Goal: Book appointment/travel/reservation

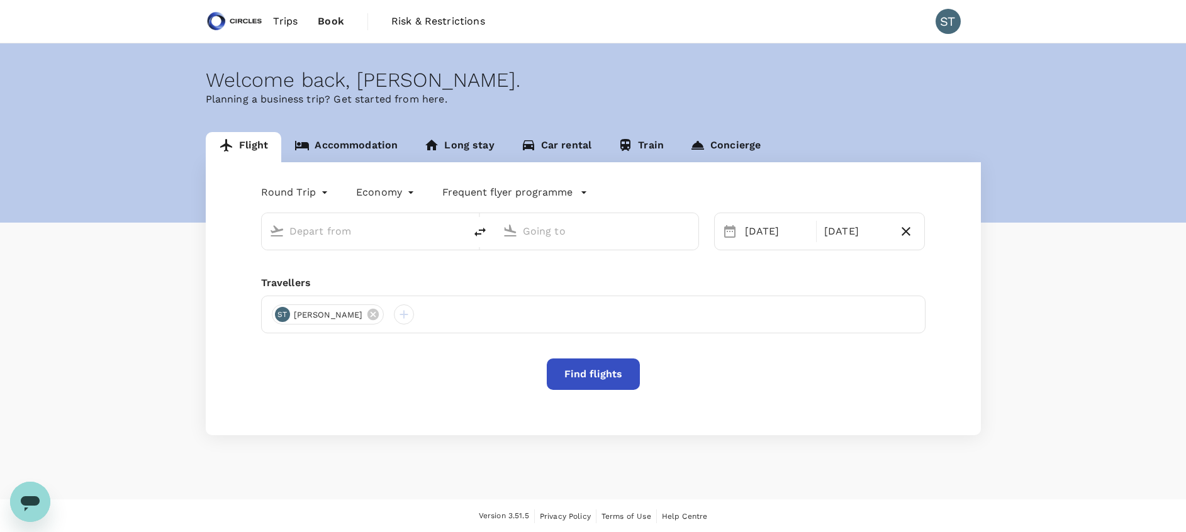
type input "business"
type input "Singapore Changi (SIN)"
type input "[GEOGRAPHIC_DATA], [GEOGRAPHIC_DATA] (any)"
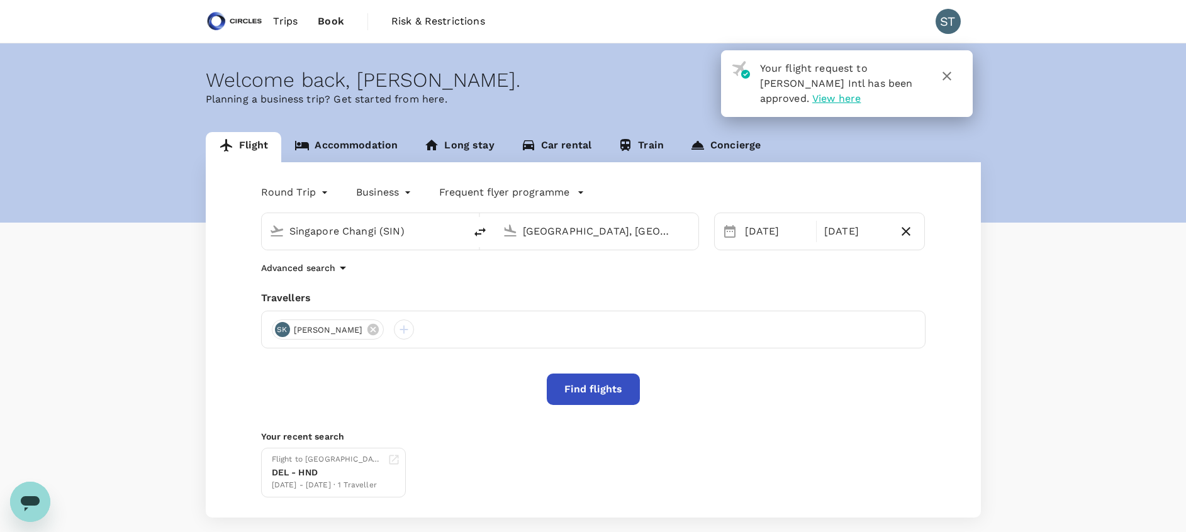
click at [357, 316] on div "SK [PERSON_NAME]" at bounding box center [593, 330] width 664 height 38
click at [367, 332] on icon at bounding box center [372, 329] width 11 height 11
click at [279, 335] on div at bounding box center [282, 330] width 20 height 20
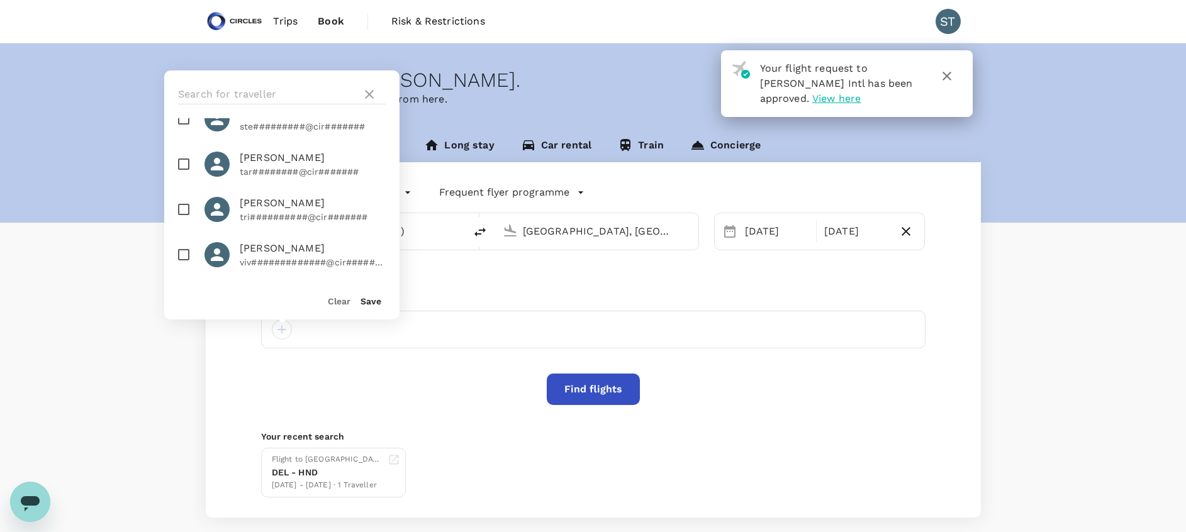
scroll to position [1357, 0]
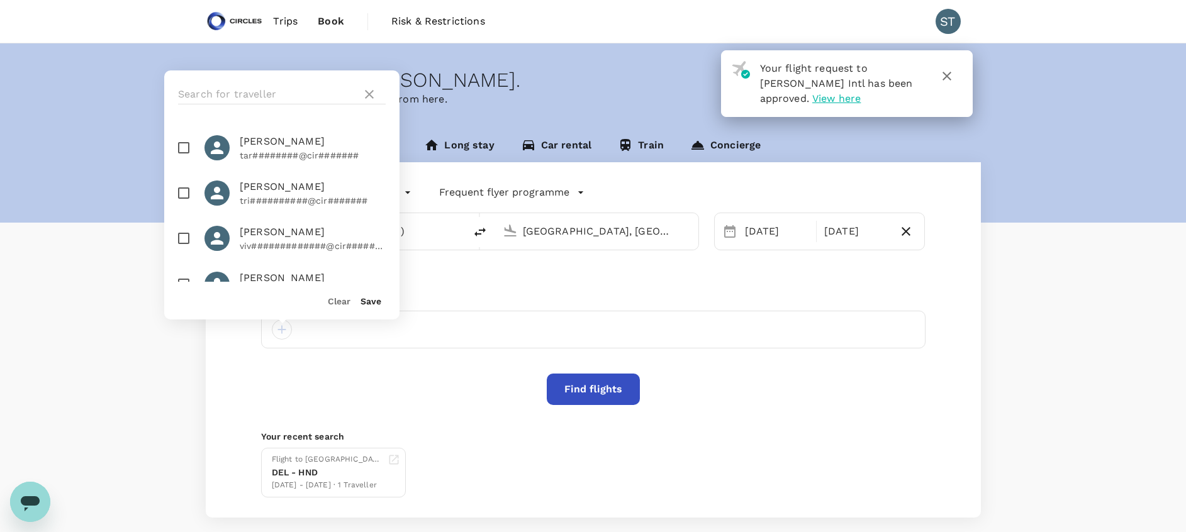
click at [101, 379] on div "Flight Accommodation Long stay Car rental Train Concierge Round Trip roundtrip …" at bounding box center [593, 325] width 1186 height 386
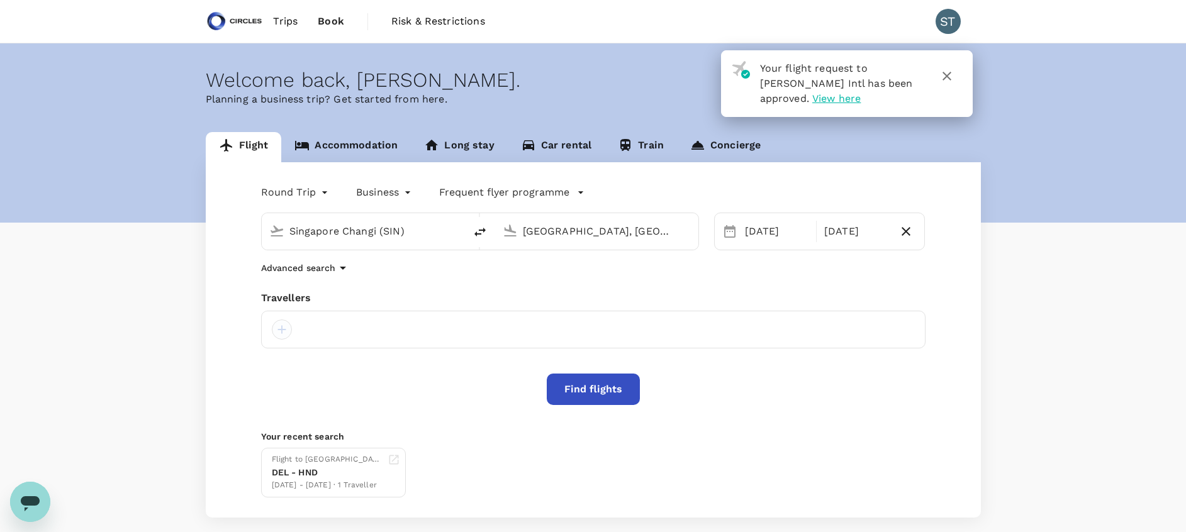
click at [276, 326] on div at bounding box center [282, 330] width 20 height 20
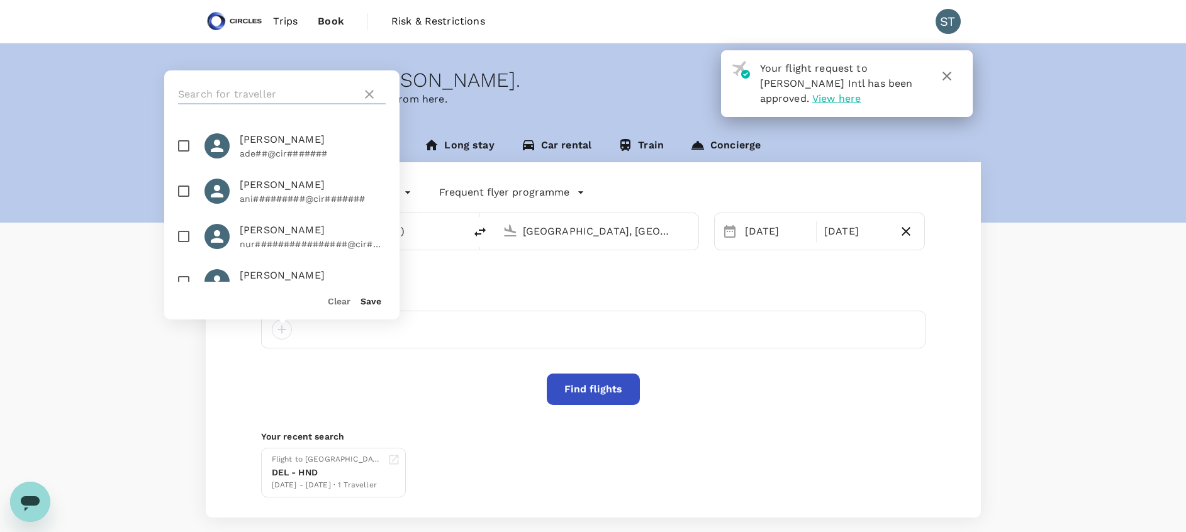
click at [262, 93] on input "text" at bounding box center [267, 94] width 179 height 20
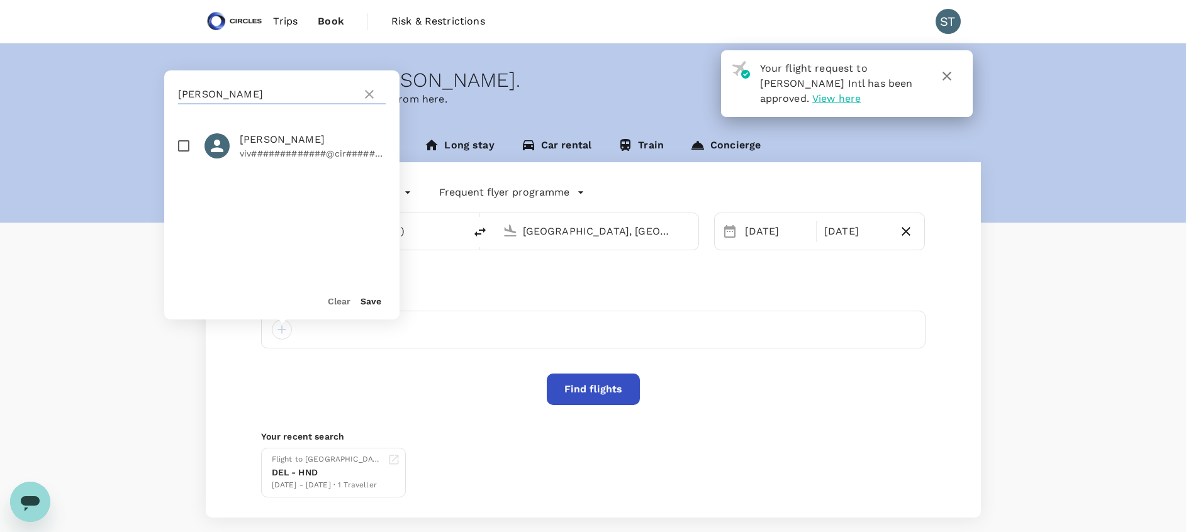
type input "[PERSON_NAME]"
click at [186, 149] on input "checkbox" at bounding box center [183, 146] width 26 height 26
checkbox input "true"
click at [439, 276] on div "Advanced search" at bounding box center [593, 267] width 664 height 15
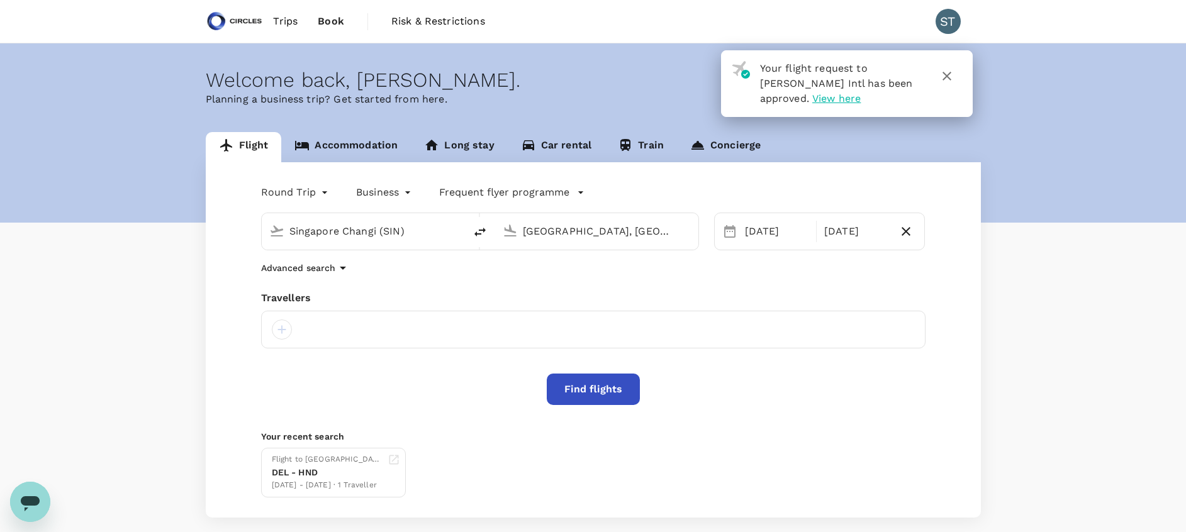
click at [88, 306] on div "Flight Accommodation Long stay Car rental Train Concierge Round Trip roundtrip …" at bounding box center [593, 325] width 1186 height 386
click at [116, 138] on div "Flight Accommodation Long stay Car rental Train Concierge Round Trip roundtrip …" at bounding box center [593, 325] width 1186 height 386
click at [106, 192] on div "Flight Accommodation Long stay Car rental Train Concierge Round Trip roundtrip …" at bounding box center [593, 325] width 1186 height 386
click at [87, 200] on div "Flight Accommodation Long stay Car rental Train Concierge Round Trip roundtrip …" at bounding box center [593, 325] width 1186 height 386
click at [72, 165] on div "Flight Accommodation Long stay Car rental Train Concierge Round Trip roundtrip …" at bounding box center [593, 325] width 1186 height 386
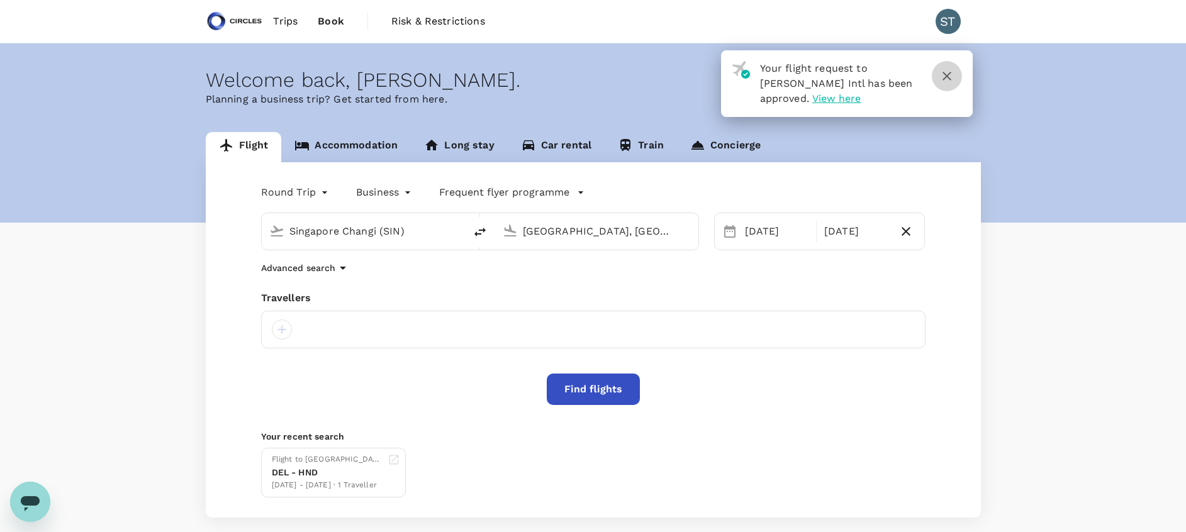
click at [945, 74] on icon "button" at bounding box center [946, 76] width 9 height 9
